Goal: Check status: Check status

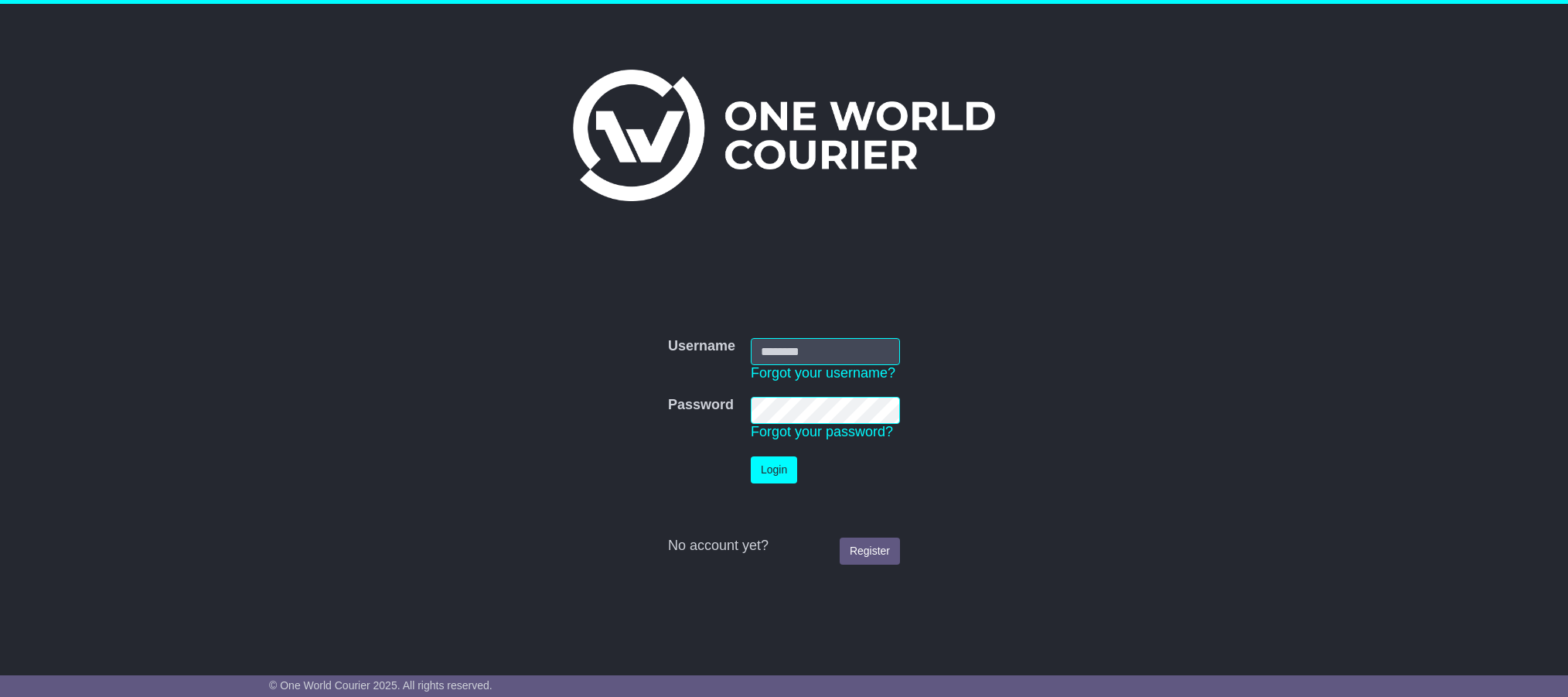
type input "**********"
click at [774, 472] on button "Login" at bounding box center [774, 469] width 47 height 27
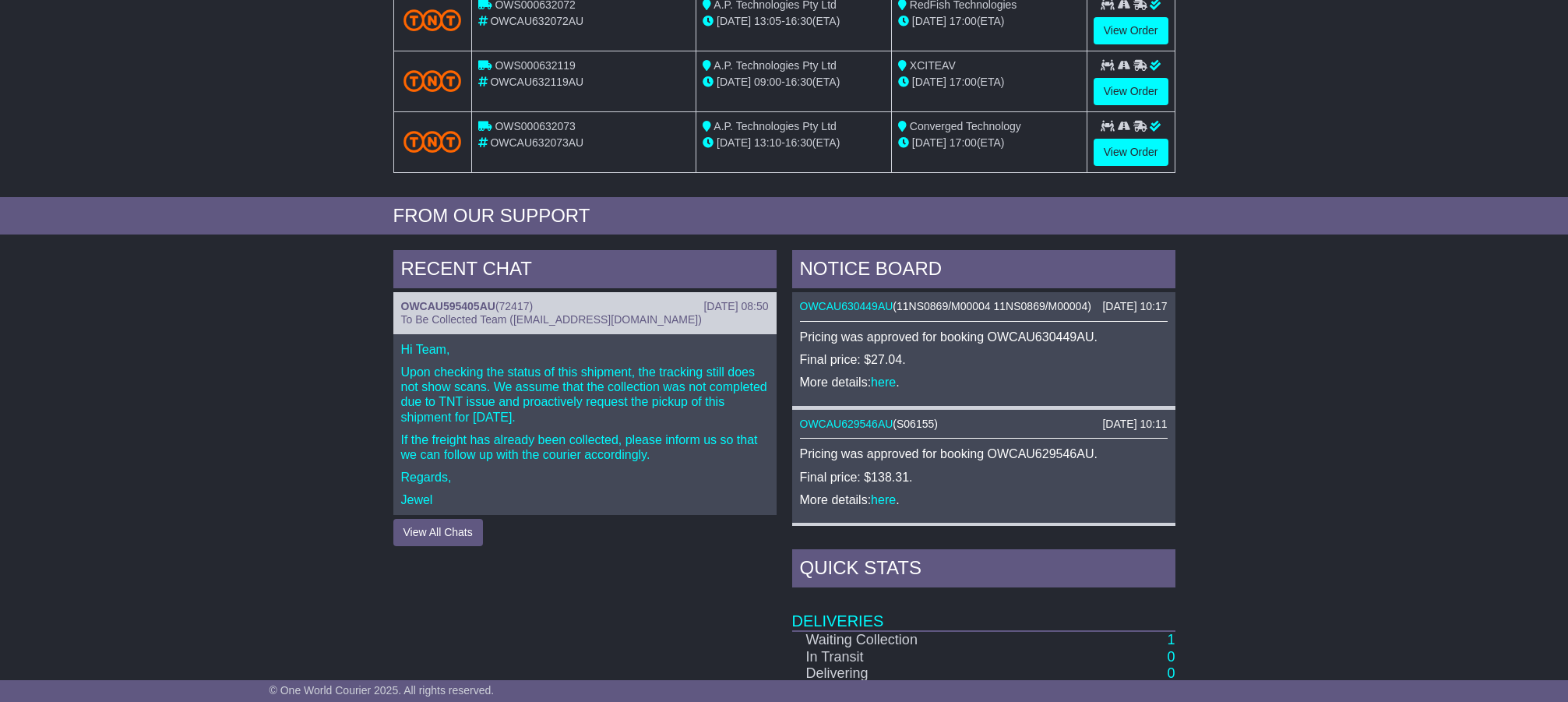
scroll to position [658, 0]
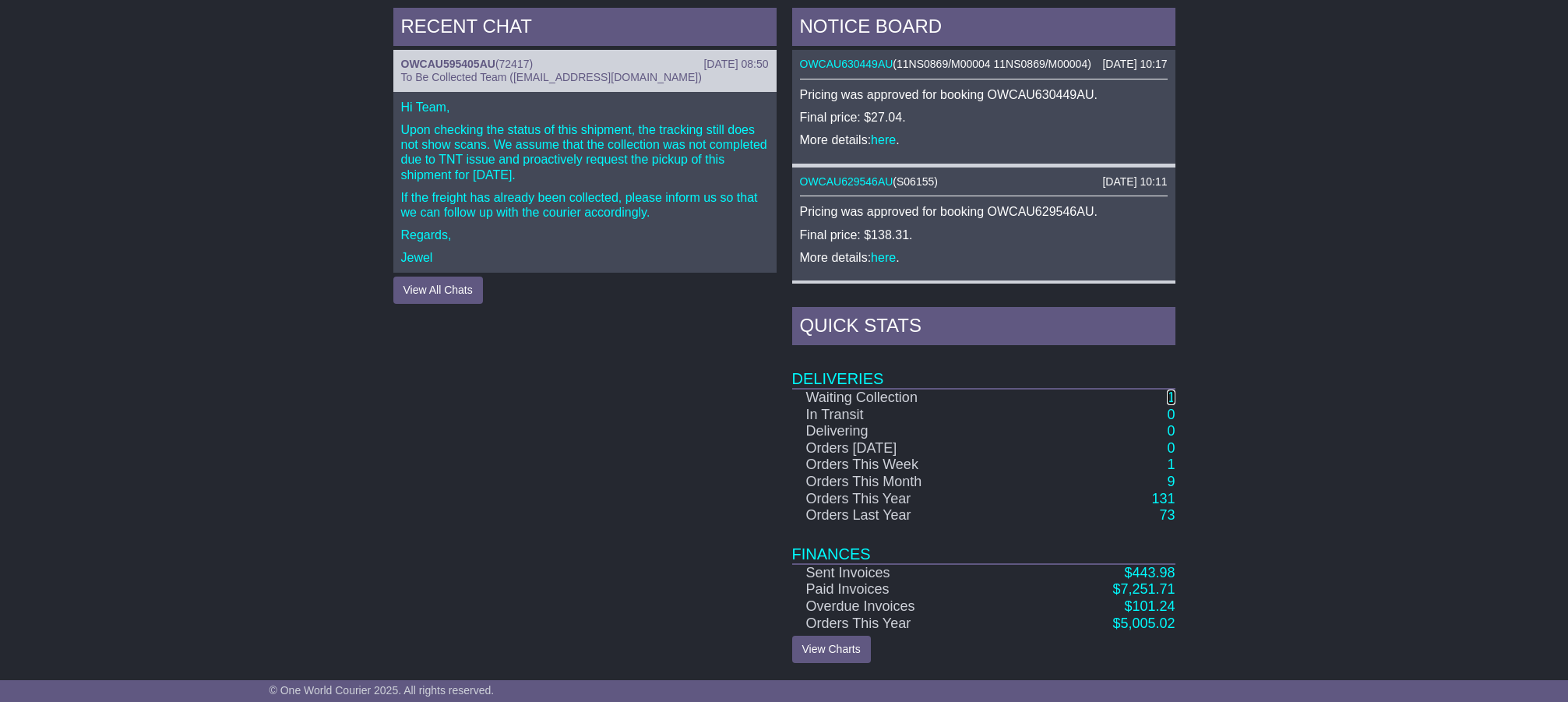
click at [1170, 395] on link "1" at bounding box center [1170, 398] width 8 height 16
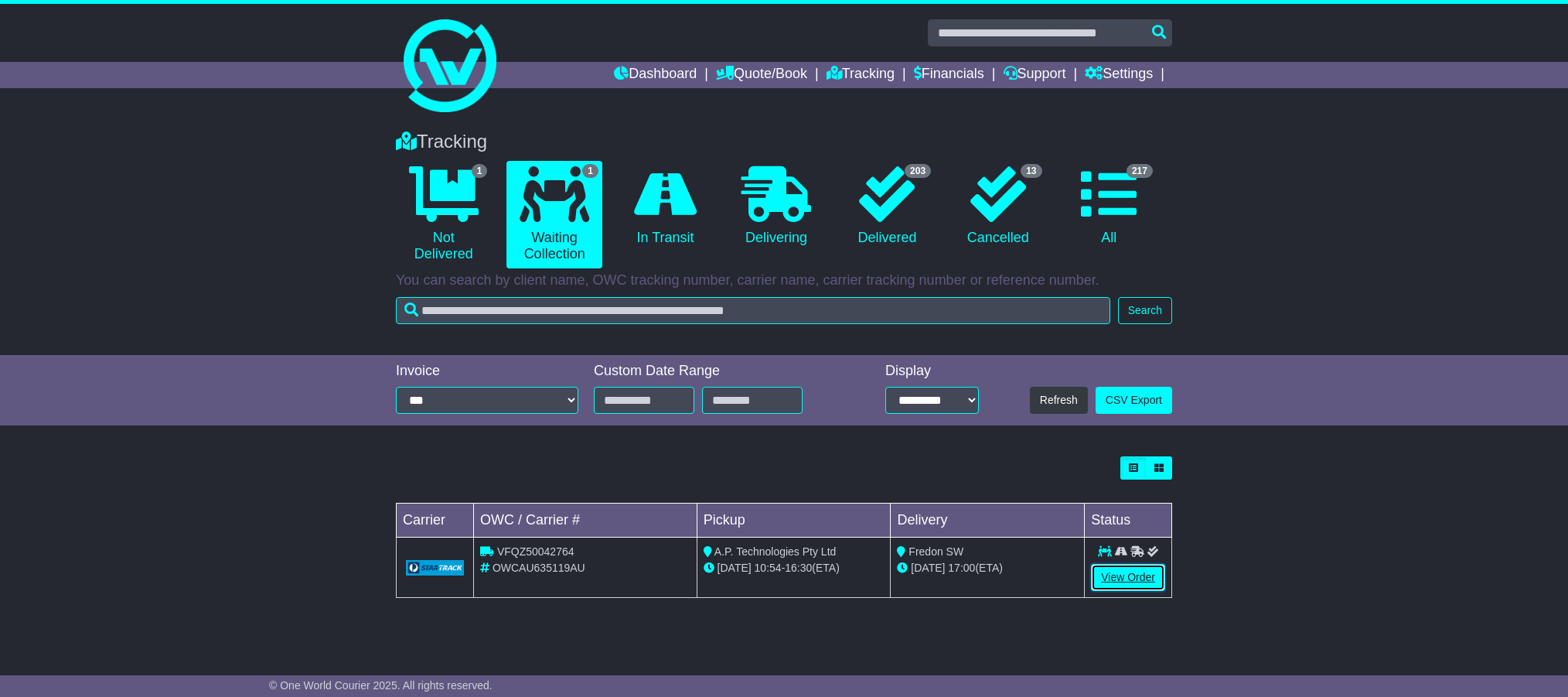
click at [1140, 576] on link "View Order" at bounding box center [1128, 577] width 74 height 27
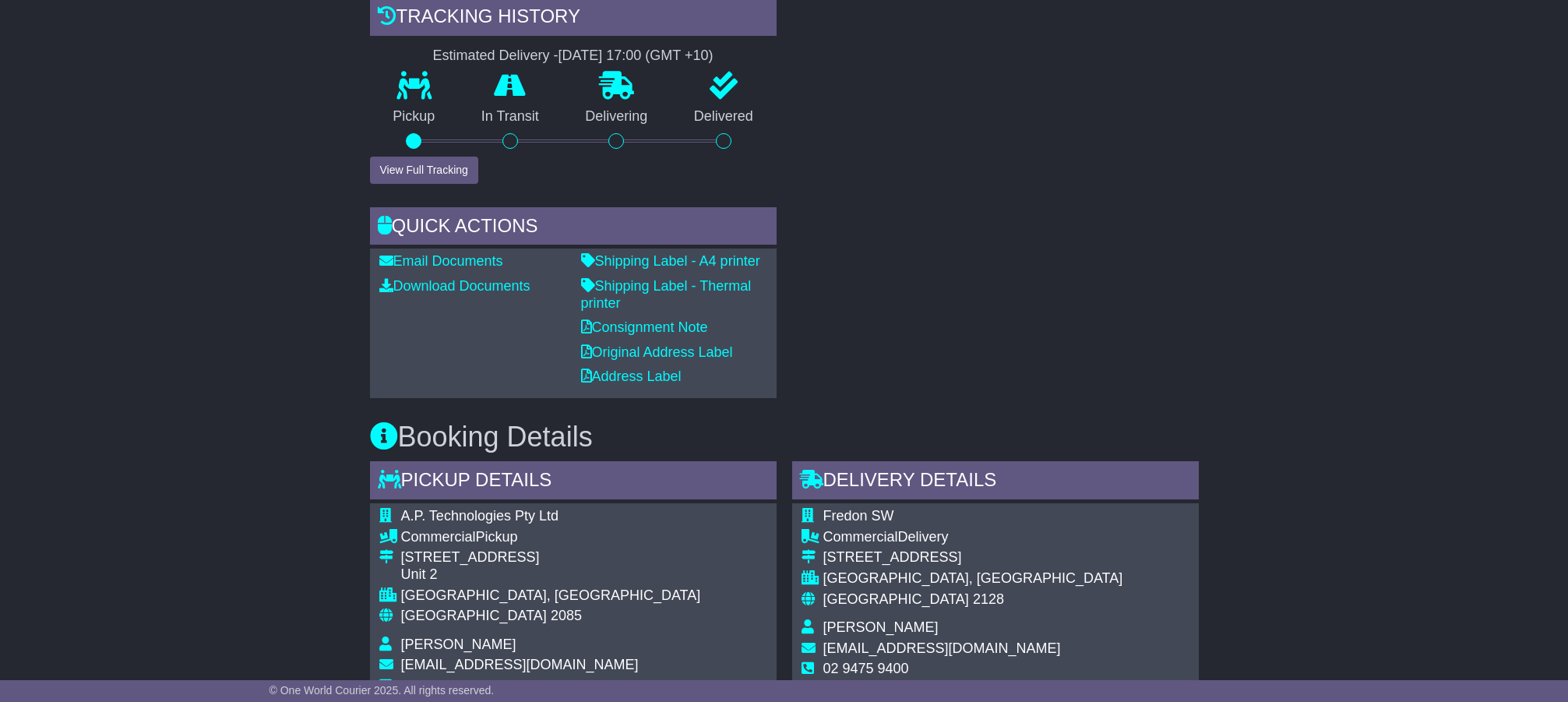
scroll to position [541, 0]
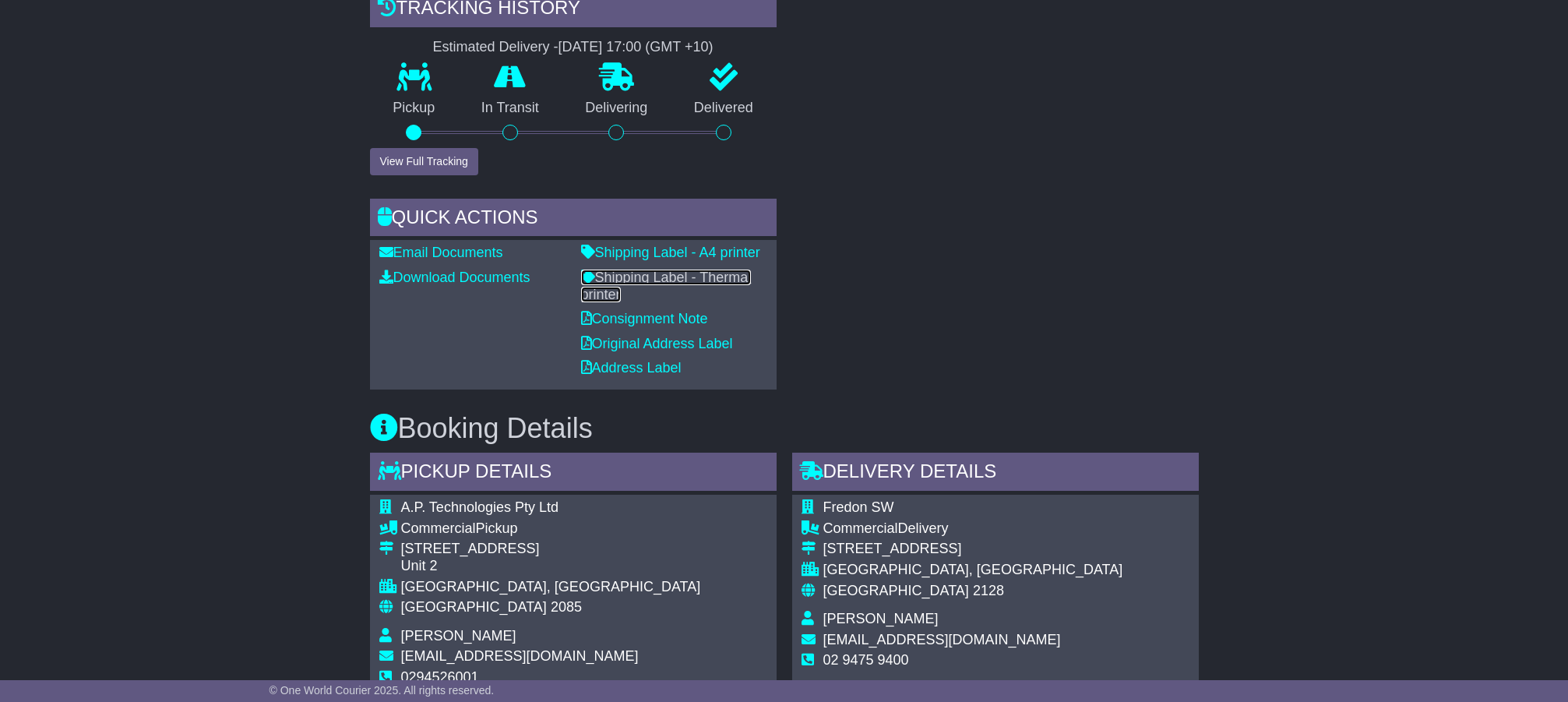
click at [682, 283] on link "Shipping Label - Thermal printer" at bounding box center [666, 286] width 171 height 33
